Goal: Find specific page/section: Find specific page/section

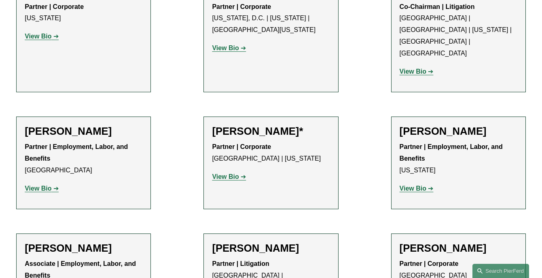
scroll to position [2189, 0]
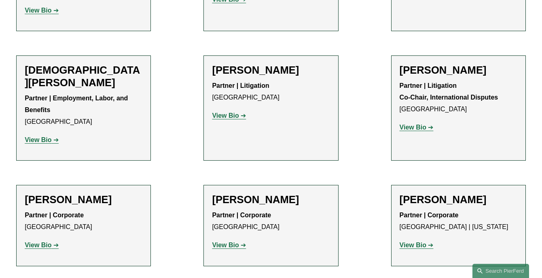
click at [234, 242] on strong "View Bio" at bounding box center [225, 245] width 27 height 7
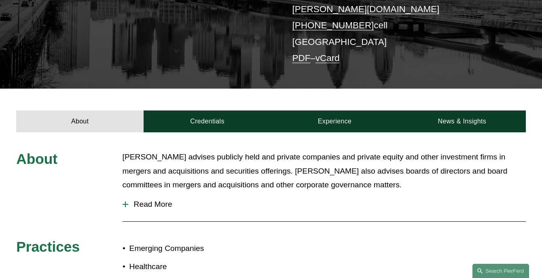
scroll to position [178, 0]
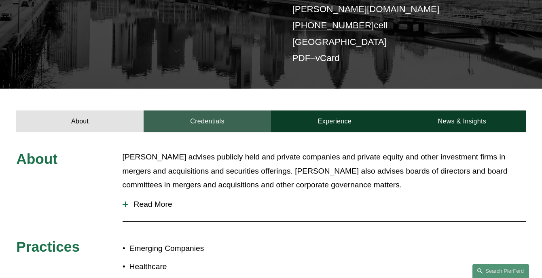
click at [214, 110] on link "Credentials" at bounding box center [207, 121] width 127 height 22
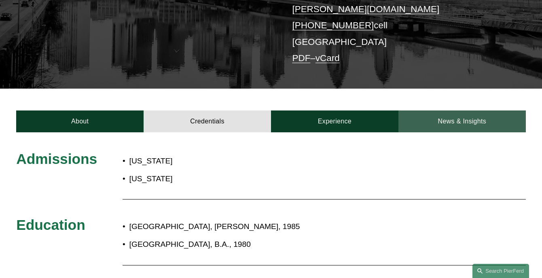
click at [486, 110] on link "News & Insights" at bounding box center [461, 121] width 127 height 22
